Goal: Book appointment/travel/reservation

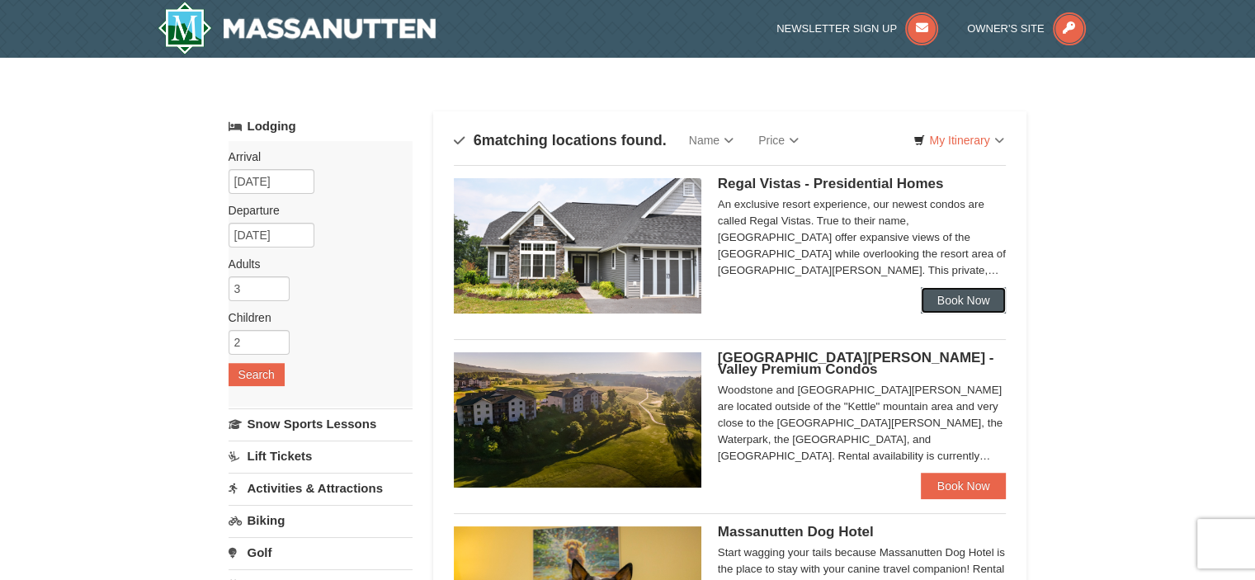
click at [951, 299] on link "Book Now" at bounding box center [964, 300] width 86 height 26
